Goal: Go to known website: Access a specific website the user already knows

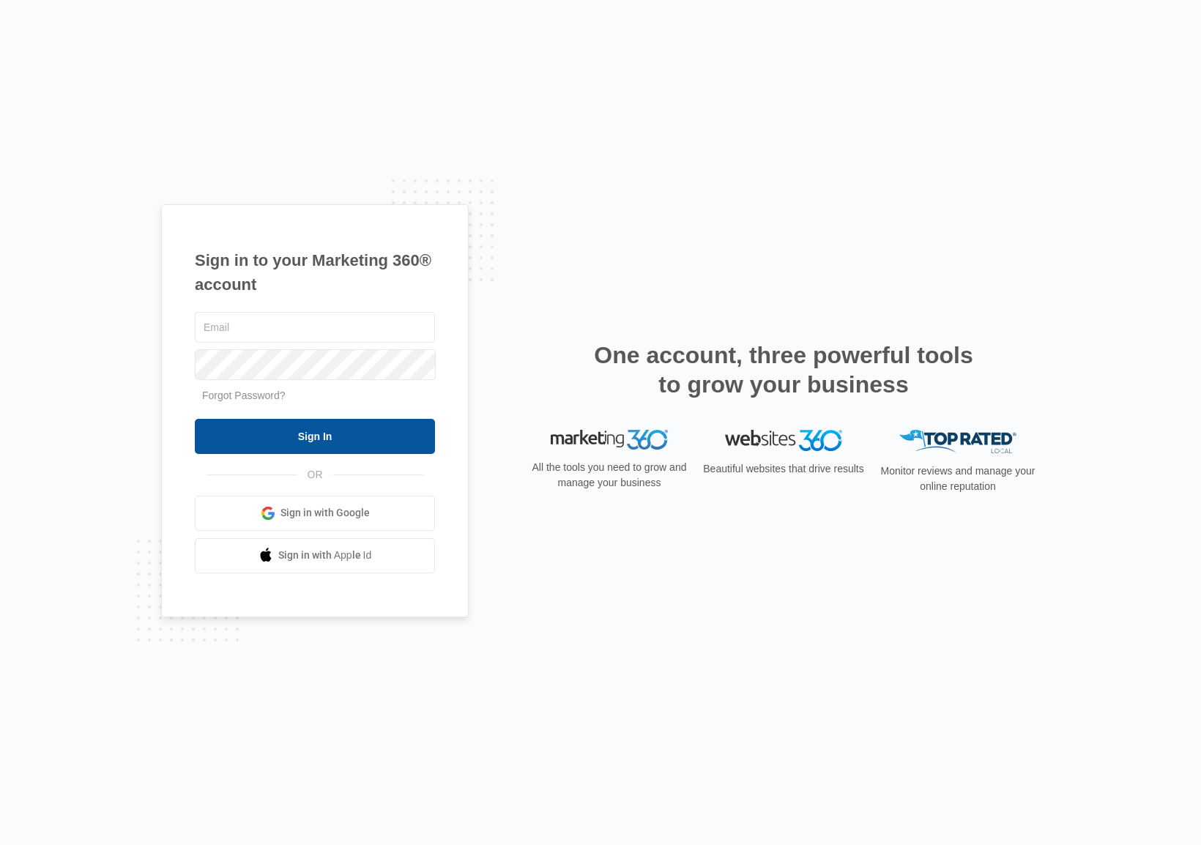
type input "josh.felix@madwire.com"
click at [351, 431] on input "Sign In" at bounding box center [315, 436] width 240 height 35
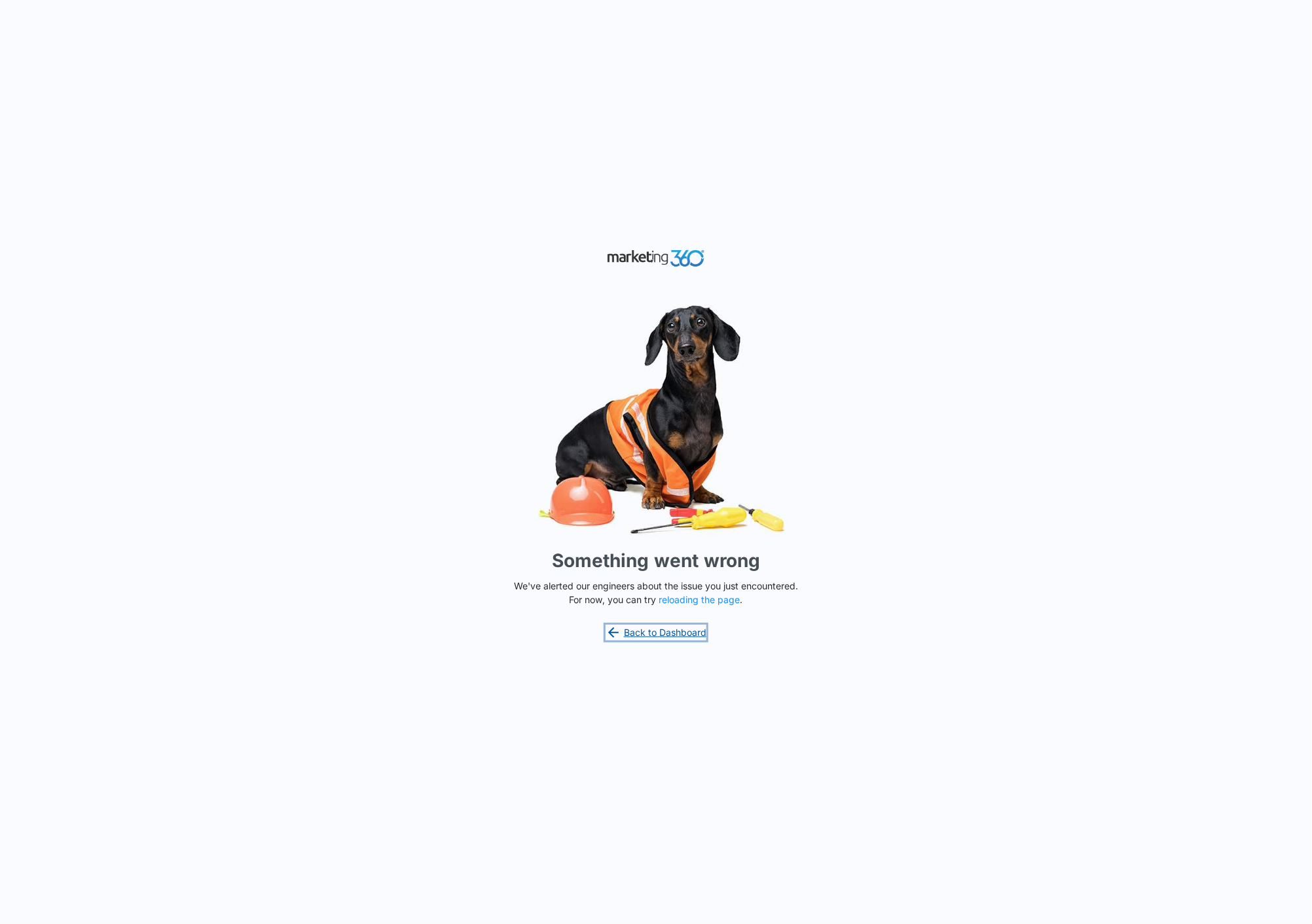
click at [659, 632] on link "Back to Dashboard" at bounding box center [656, 633] width 101 height 16
